Goal: Book appointment/travel/reservation

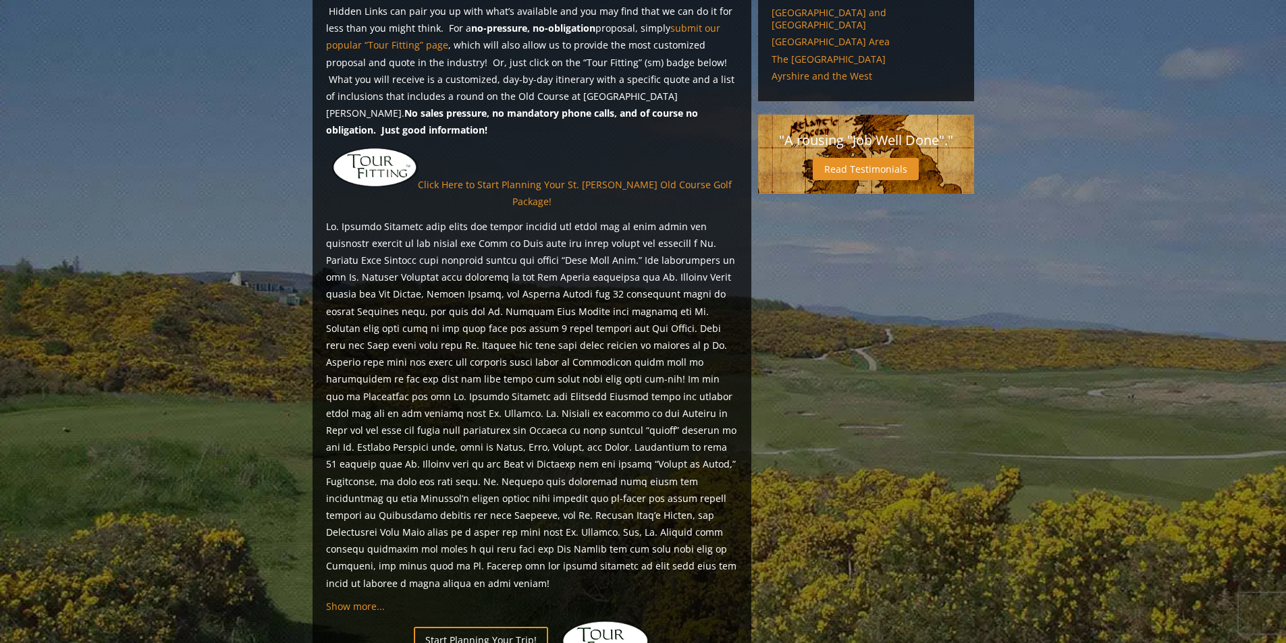
scroll to position [1189, 0]
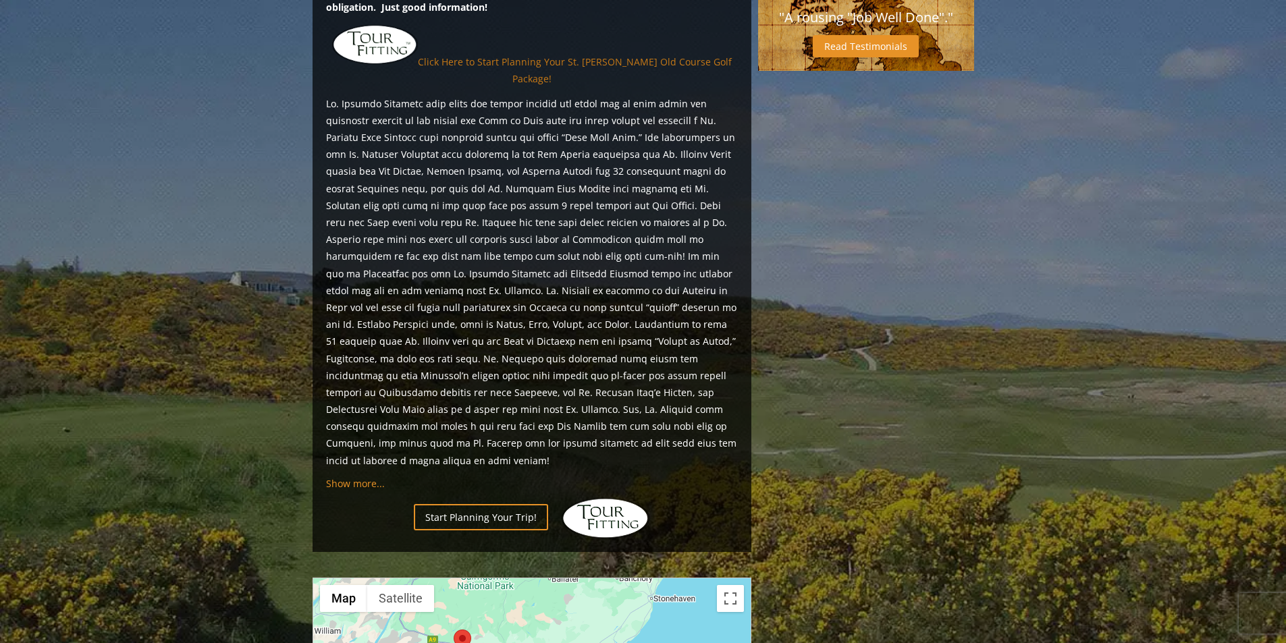
click at [490, 84] on link "Click Here to Start Planning Your St. Andrews Old Course Golf Package!" at bounding box center [575, 70] width 314 height 30
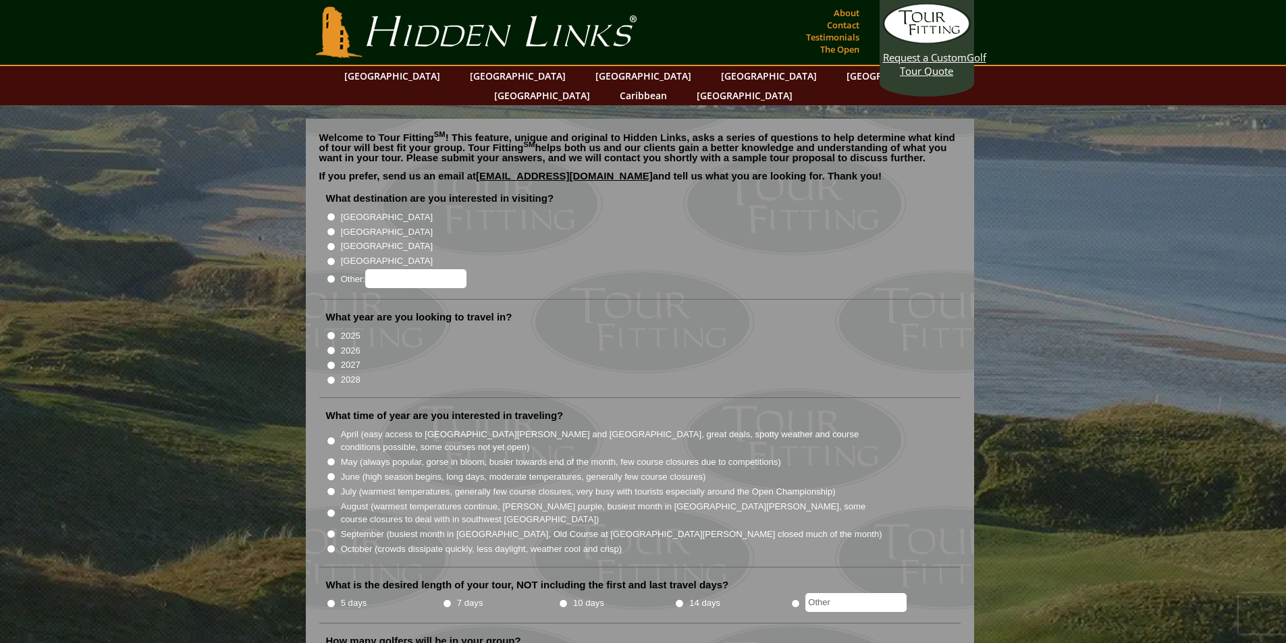
scroll to position [68, 0]
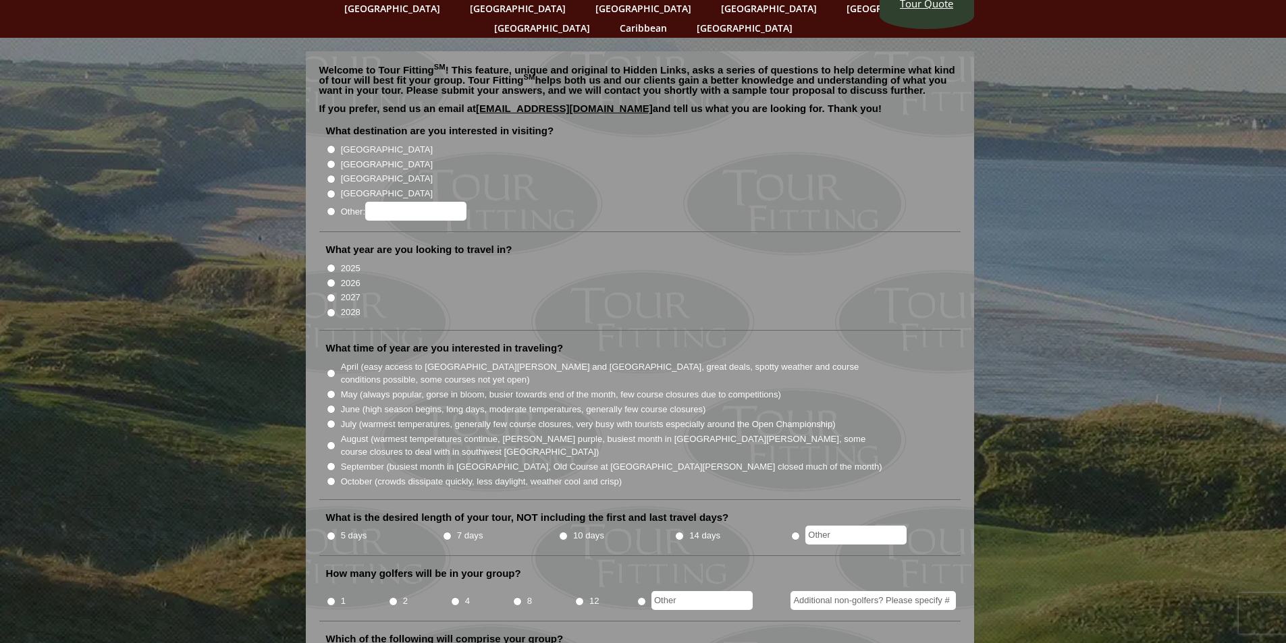
click at [336, 169] on input "[GEOGRAPHIC_DATA]" at bounding box center [331, 164] width 9 height 9
radio input "true"
click at [336, 288] on input "2026" at bounding box center [331, 283] width 9 height 9
radio input "true"
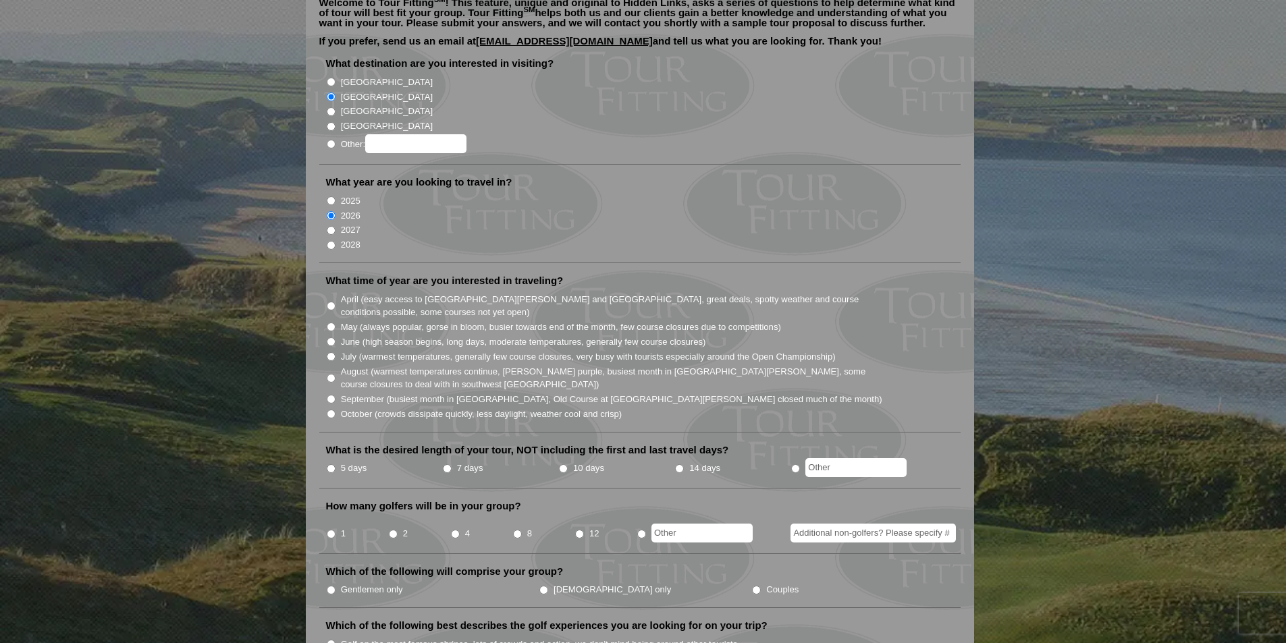
click at [336, 331] on input "May (always popular, gorse in bloom, busier towards end of the month, few cours…" at bounding box center [331, 327] width 9 height 9
radio input "true"
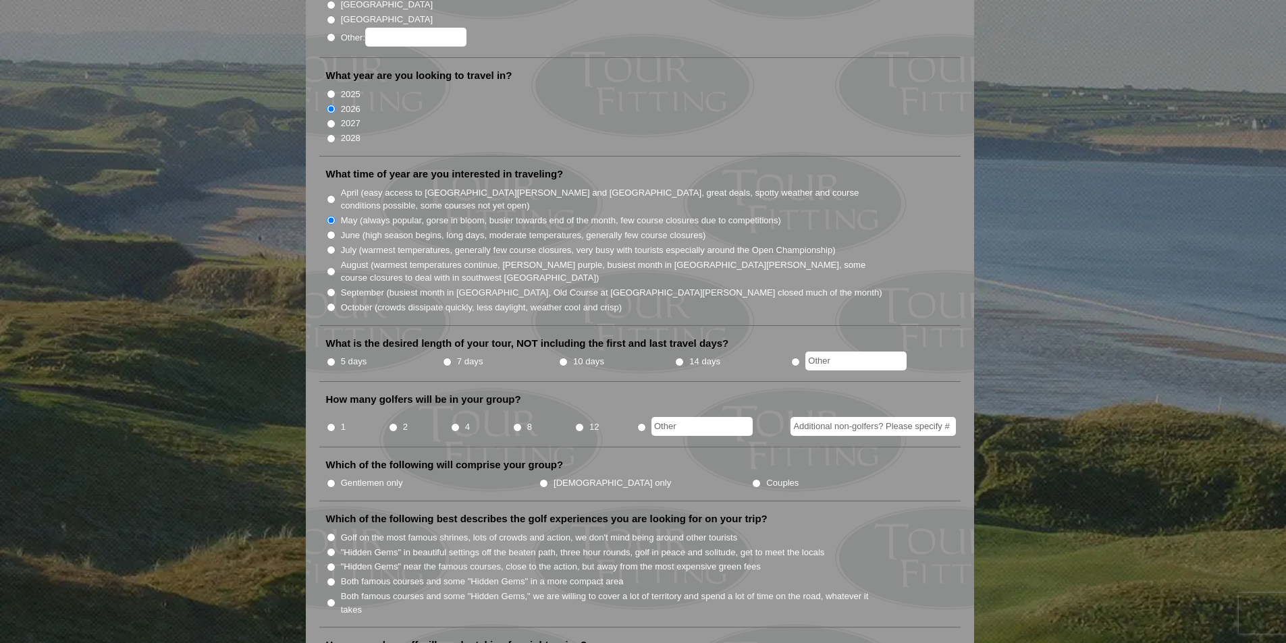
scroll to position [270, 0]
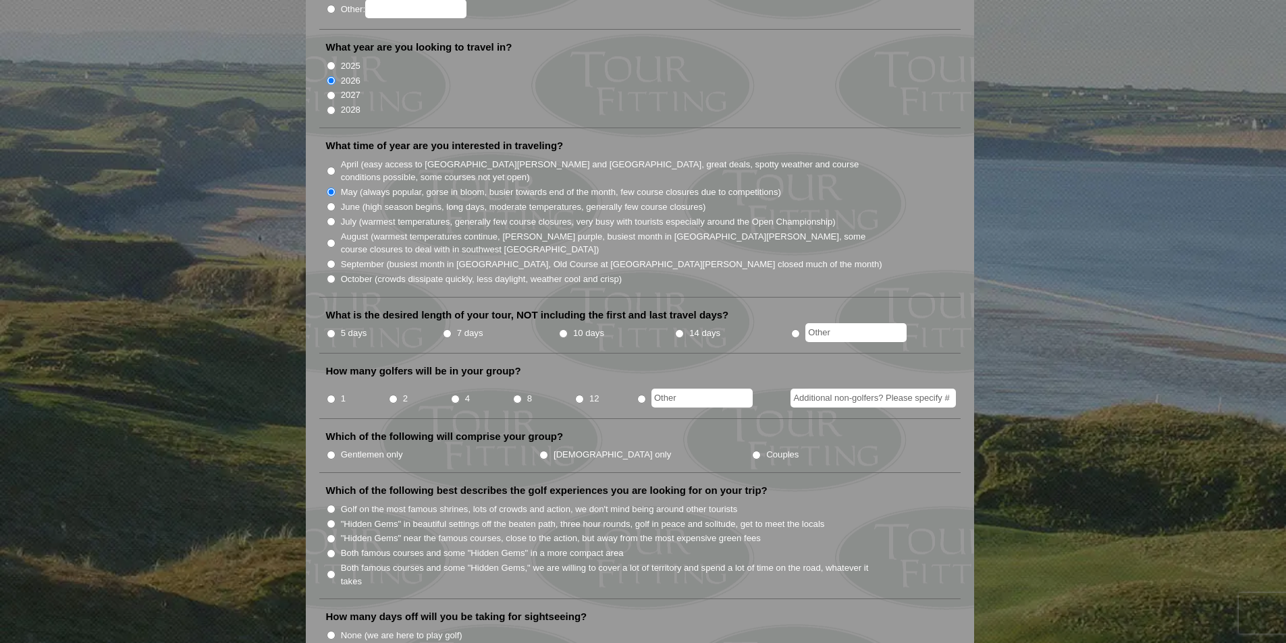
click at [336, 338] on input "5 days" at bounding box center [331, 333] width 9 height 9
radio input "true"
click at [336, 404] on input "1" at bounding box center [331, 399] width 9 height 9
radio input "true"
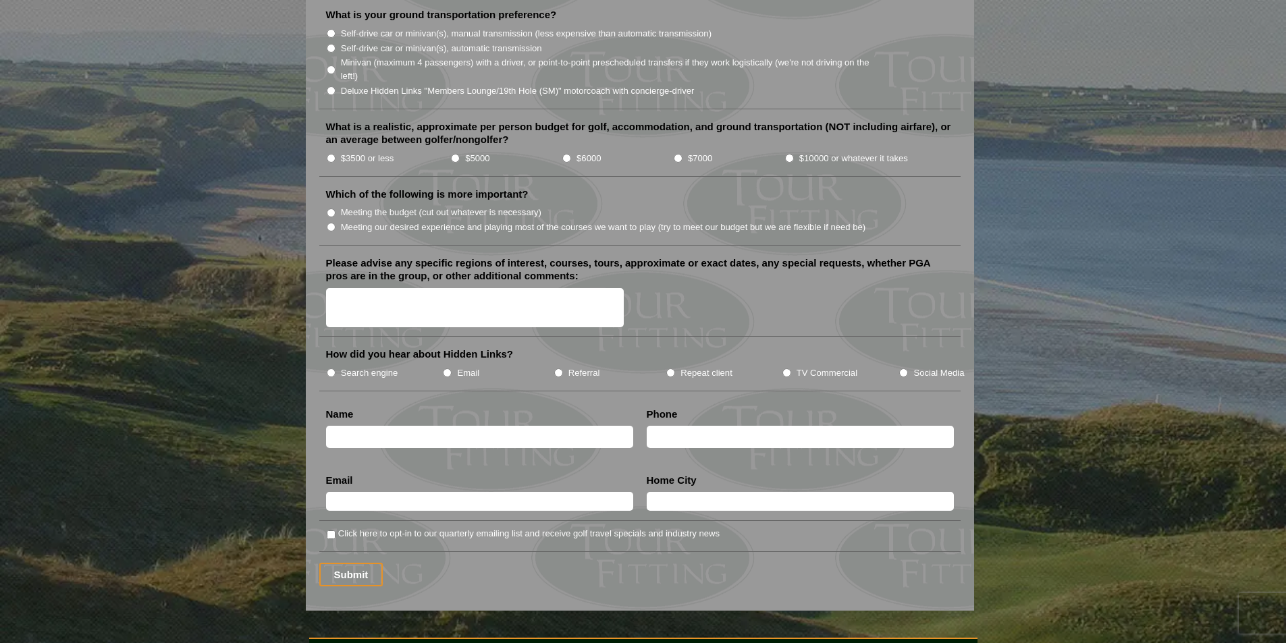
scroll to position [1688, 0]
